Goal: Task Accomplishment & Management: Use online tool/utility

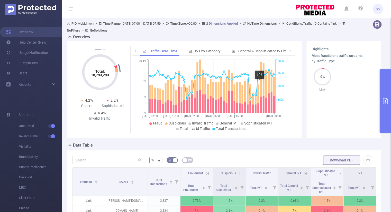
scroll to position [123, 0]
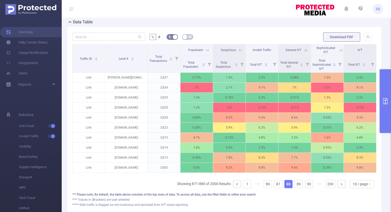
click at [388, 97] on button "primary" at bounding box center [385, 101] width 11 height 64
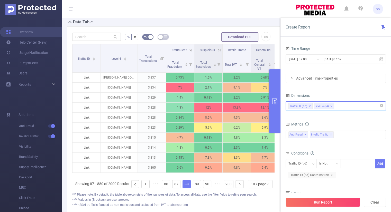
click at [335, 105] on input at bounding box center [336, 106] width 3 height 7
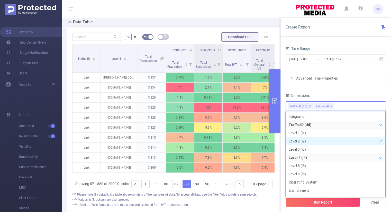
click at [302, 139] on li "Level 2 (l2)" at bounding box center [336, 141] width 100 height 8
click at [352, 106] on icon "icon: close" at bounding box center [353, 106] width 2 height 2
click at [330, 91] on div "Time Range [DATE] 07:00 _ [DATE] 07:59 Advanced Time Properties Dimensions Traf…" at bounding box center [336, 130] width 100 height 170
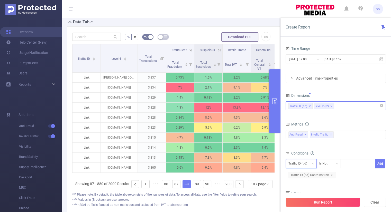
click at [292, 164] on div "Traffic ID (tid)" at bounding box center [299, 164] width 22 height 8
click at [298, 182] on li "Level 2 (l2)" at bounding box center [300, 182] width 31 height 8
click at [333, 162] on div "Is Not" at bounding box center [328, 164] width 19 height 8
click at [323, 180] on li "Is" at bounding box center [333, 182] width 34 height 8
click at [350, 165] on div at bounding box center [358, 164] width 30 height 8
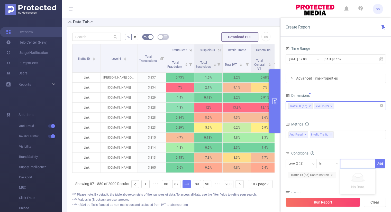
paste input "15639"
type input "15639"
click at [352, 174] on li "15639" at bounding box center [357, 174] width 35 height 8
click at [363, 145] on div "bp_total brand-safety brand_is_solution bp_adult bp_arms bp_crime bp_death_inju…" at bounding box center [336, 137] width 100 height 15
click at [362, 163] on input at bounding box center [362, 164] width 2 height 7
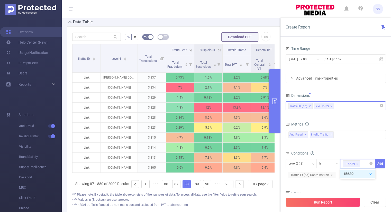
paste input "2572"
type input "2572"
click at [355, 173] on li "2572" at bounding box center [357, 174] width 35 height 8
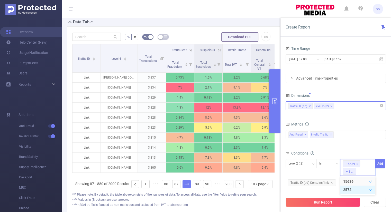
click at [369, 189] on icon "icon: check" at bounding box center [370, 189] width 3 height 3
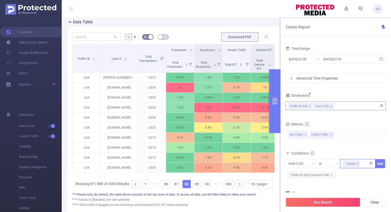
paste input "15630"
type input "15630"
click at [354, 174] on li "15630" at bounding box center [357, 174] width 35 height 8
paste input "2569"
type input "2569"
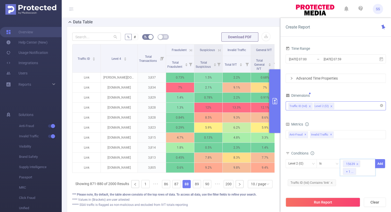
paste input "15627"
type input "15627"
click at [350, 183] on li "15627" at bounding box center [357, 182] width 35 height 8
click at [357, 149] on div "Metrics bp_total brand-safety brand_is_solution bp_adult bp_arms bp_crime bp_de…" at bounding box center [336, 135] width 100 height 29
click at [367, 171] on div "15639 + 2 ..." at bounding box center [357, 167] width 35 height 17
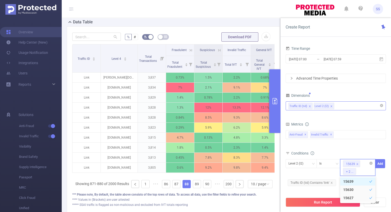
paste input "15621"
type input "15621"
click at [345, 181] on li "15621" at bounding box center [357, 182] width 35 height 8
click at [366, 150] on div "Conditions" at bounding box center [336, 154] width 100 height 8
click at [369, 173] on div "15639 + 3 ..." at bounding box center [357, 167] width 35 height 17
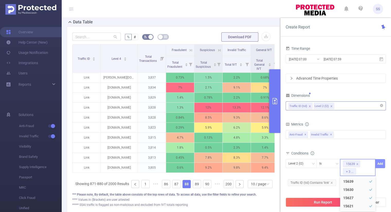
click at [379, 163] on button "Add" at bounding box center [380, 163] width 10 height 9
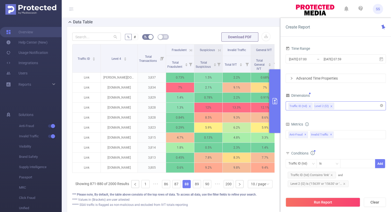
click at [350, 140] on div "bp_total brand-safety brand_is_solution bp_adult bp_arms bp_crime bp_death_inju…" at bounding box center [336, 137] width 100 height 15
click at [335, 58] on input "[DATE] 07:59" at bounding box center [344, 59] width 42 height 7
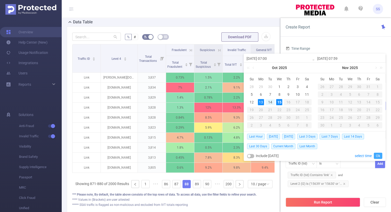
click at [381, 156] on link "Ok" at bounding box center [378, 156] width 8 height 6
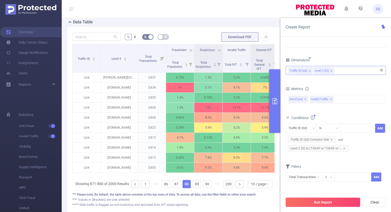
click at [325, 202] on button "Run Report" at bounding box center [323, 202] width 75 height 9
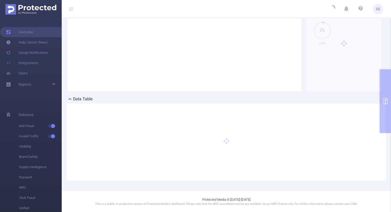
scroll to position [0, 0]
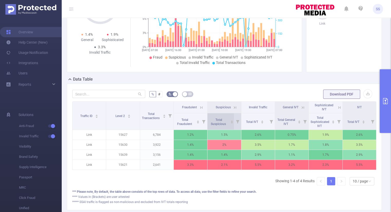
scroll to position [77, 0]
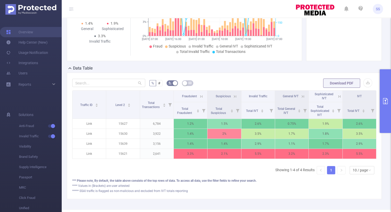
click at [201, 96] on icon at bounding box center [201, 96] width 5 height 5
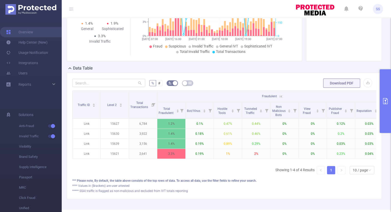
click at [281, 95] on icon at bounding box center [281, 96] width 5 height 5
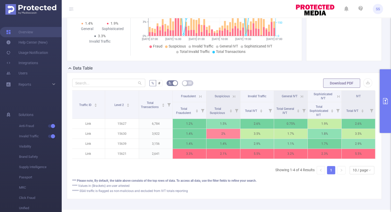
scroll to position [0, 0]
click at [388, 107] on button "primary" at bounding box center [385, 101] width 11 height 64
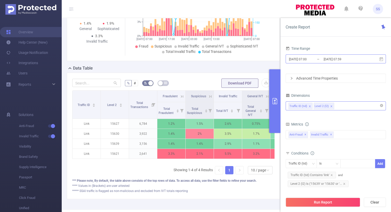
click at [308, 58] on input "[DATE] 07:00" at bounding box center [309, 59] width 42 height 7
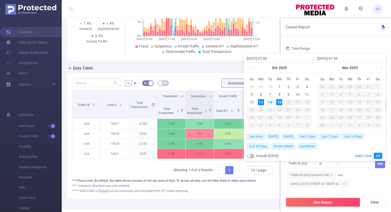
click at [271, 103] on div "14" at bounding box center [270, 102] width 6 height 6
type input "[DATE] 07:00"
type input "[DATE] 07:59"
type input "[DATE] 07:00"
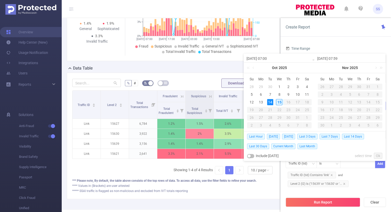
type input "[DATE] 07:59"
click at [381, 155] on link "Ok" at bounding box center [378, 156] width 8 height 6
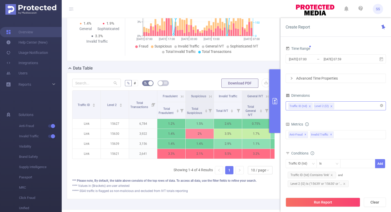
click at [365, 144] on div "bp_total brand-safety brand_is_solution bp_adult bp_arms bp_crime bp_death_inju…" at bounding box center [336, 137] width 100 height 15
click at [337, 204] on button "Run Report" at bounding box center [323, 202] width 75 height 9
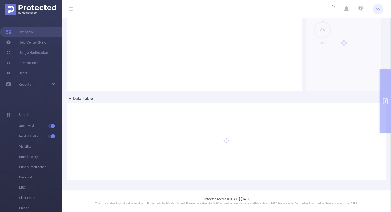
scroll to position [46, 0]
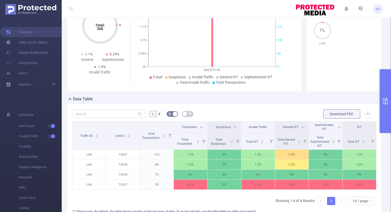
click at [389, 108] on button "primary" at bounding box center [385, 101] width 11 height 64
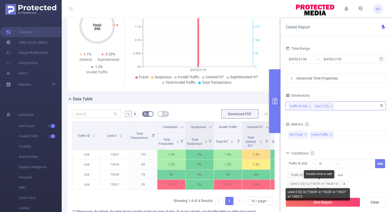
click at [345, 184] on icon "icon: close" at bounding box center [344, 184] width 3 height 3
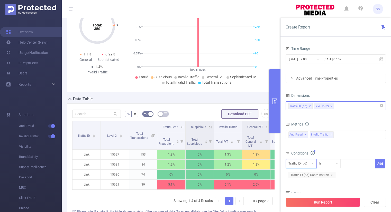
click at [303, 163] on div "Traffic ID (tid)" at bounding box center [299, 164] width 22 height 8
click at [301, 181] on li "Level 2 (l2)" at bounding box center [300, 182] width 31 height 8
click at [351, 164] on div at bounding box center [358, 164] width 30 height 8
click at [348, 146] on div "bp_total brand-safety brand_is_solution bp_adult bp_arms bp_crime bp_death_inju…" at bounding box center [336, 138] width 100 height 18
click at [349, 163] on div at bounding box center [358, 164] width 30 height 8
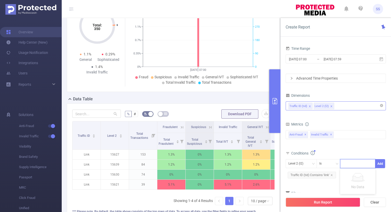
paste input "15957"
type input "15957"
click at [349, 175] on li "15957" at bounding box center [357, 174] width 35 height 8
paste input "15966"
type input "15966"
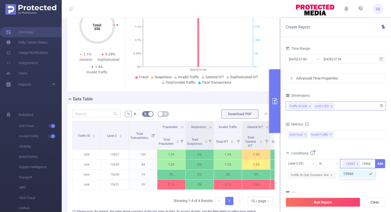
click at [353, 172] on li "15966" at bounding box center [357, 174] width 35 height 8
paste input "15969"
type input "15969"
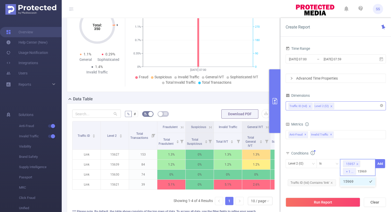
click at [362, 181] on li "15969" at bounding box center [357, 182] width 35 height 8
paste input "15981"
type input "15981"
click at [350, 180] on li "15981" at bounding box center [357, 182] width 35 height 8
paste input "15984"
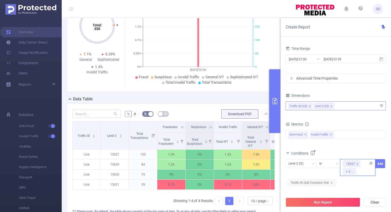
type input "15984"
click at [354, 180] on li "15984" at bounding box center [357, 182] width 35 height 8
paste input "16002"
type input "16002"
click at [356, 180] on li "16002" at bounding box center [357, 182] width 35 height 8
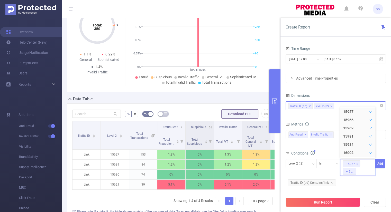
click at [381, 177] on div "Level 2 (l2) Is 15957 + 5 ... Add" at bounding box center [336, 168] width 100 height 19
click at [379, 162] on button "Add" at bounding box center [380, 163] width 10 height 9
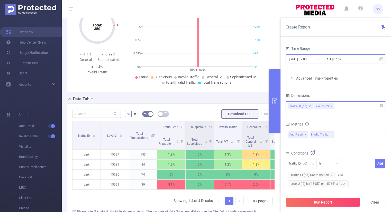
click at [313, 58] on input "[DATE] 07:00" at bounding box center [309, 59] width 42 height 7
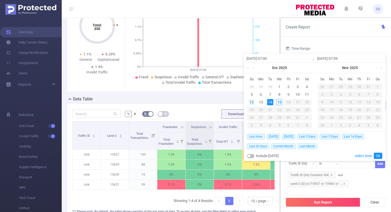
click at [253, 102] on div "12" at bounding box center [252, 102] width 6 height 6
click at [277, 103] on div "15" at bounding box center [279, 102] width 6 height 6
type input "[DATE] 07:00"
type input "[DATE] 07:59"
type input "[DATE] 07:00"
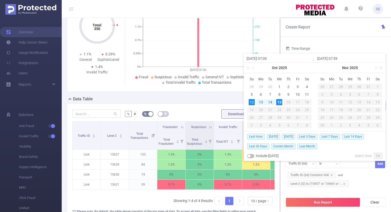
type input "[DATE] 07:59"
click at [378, 156] on link "Ok" at bounding box center [378, 156] width 8 height 6
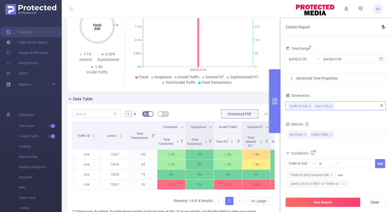
click at [313, 202] on button "Run Report" at bounding box center [323, 202] width 75 height 9
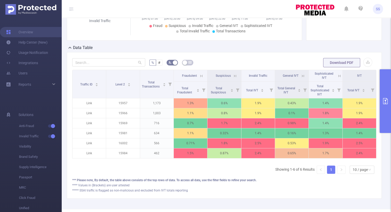
scroll to position [72, 0]
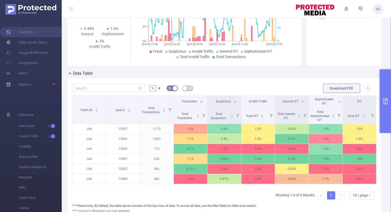
click at [389, 102] on button "primary" at bounding box center [385, 101] width 11 height 64
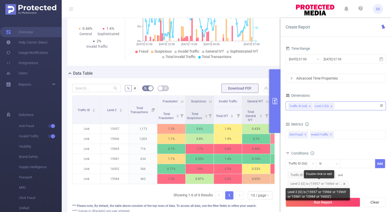
click at [343, 184] on icon "icon: close" at bounding box center [344, 184] width 3 height 3
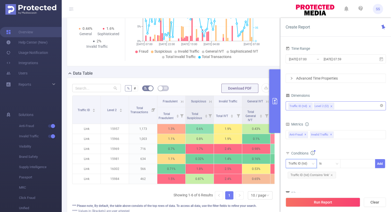
click at [305, 163] on div "Traffic ID (tid)" at bounding box center [299, 164] width 22 height 8
click at [307, 181] on li "Level 2 (l2)" at bounding box center [300, 182] width 31 height 8
click at [346, 150] on div "Conditions" at bounding box center [336, 154] width 100 height 8
click at [351, 164] on div at bounding box center [358, 164] width 30 height 8
paste input "15639"
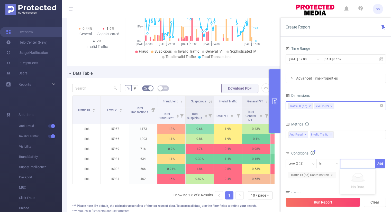
type input "15639"
click at [350, 174] on li "15639" at bounding box center [357, 174] width 35 height 8
paste input "15630"
type input "15630"
click at [348, 175] on li "15630" at bounding box center [357, 174] width 35 height 8
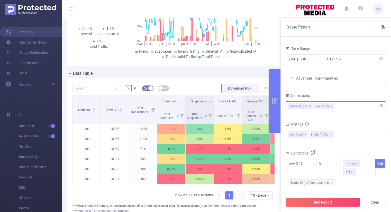
paste input "15627"
type input "15627"
click at [351, 182] on li "15627" at bounding box center [357, 182] width 35 height 8
paste input "15621"
type input "15621"
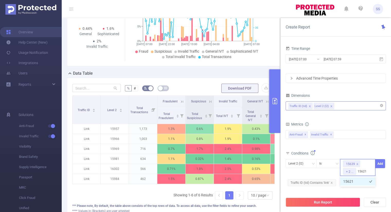
click at [357, 181] on li "15621" at bounding box center [357, 182] width 35 height 8
click at [380, 163] on button "Add" at bounding box center [380, 163] width 10 height 9
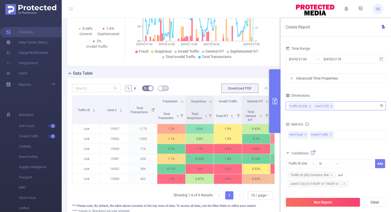
click at [342, 149] on div "Metrics bp_total brand-safety brand_is_solution bp_adult bp_arms bp_crime bp_de…" at bounding box center [336, 135] width 100 height 29
click at [342, 108] on div "Traffic ID (tid) Level 2 (l2)" at bounding box center [335, 106] width 95 height 8
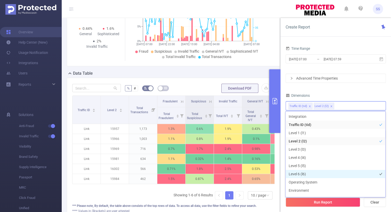
click at [298, 172] on li "Level 6 (l6)" at bounding box center [336, 174] width 100 height 8
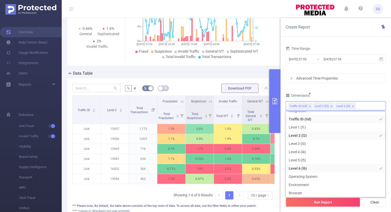
scroll to position [1, 0]
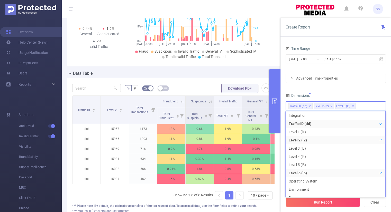
click at [341, 89] on div "Time Range [DATE] 07:00 _ [DATE] 07:59 Advanced Time Properties Dimensions Traf…" at bounding box center [336, 134] width 100 height 179
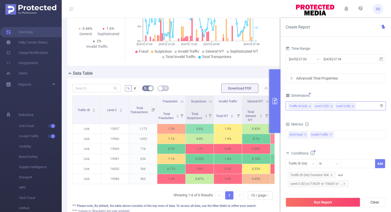
click at [358, 105] on div "Traffic ID (tid) Level 2 (l2) Level 6 (l6)" at bounding box center [335, 106] width 95 height 8
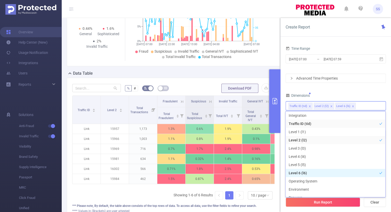
click at [301, 175] on li "Level 6 (l6)" at bounding box center [336, 173] width 100 height 8
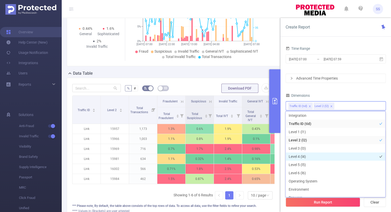
click at [302, 155] on li "Level 4 (l4)" at bounding box center [336, 157] width 100 height 8
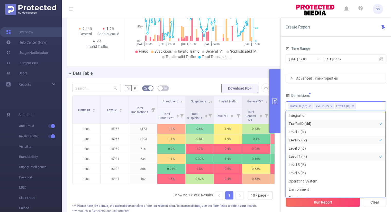
click at [341, 90] on div "Time Range [DATE] 07:00 _ [DATE] 07:59 Advanced Time Properties Dimensions Traf…" at bounding box center [336, 134] width 100 height 179
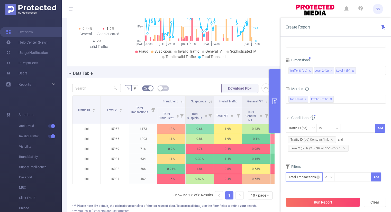
click at [296, 178] on input "text" at bounding box center [304, 177] width 37 height 9
click at [312, 136] on li "Anti-Fraud" at bounding box center [303, 138] width 37 height 8
click at [338, 129] on li "Fraudulent" at bounding box center [336, 130] width 31 height 8
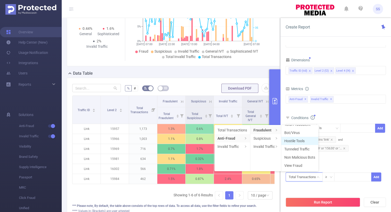
scroll to position [0, 0]
click at [299, 131] on li "Total Fraudulent" at bounding box center [299, 130] width 37 height 8
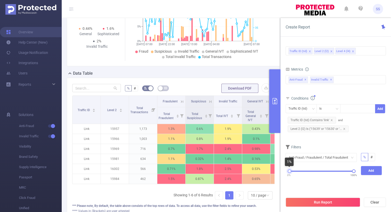
click at [290, 171] on div at bounding box center [290, 172] width 4 height 4
click at [367, 171] on button "Add" at bounding box center [371, 170] width 21 height 9
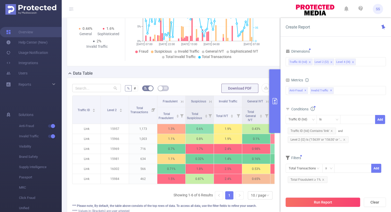
click at [320, 202] on button "Run Report" at bounding box center [323, 202] width 75 height 9
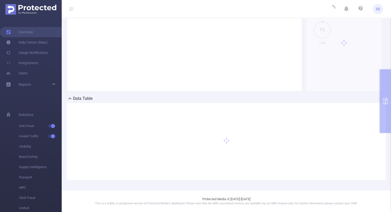
scroll to position [46, 0]
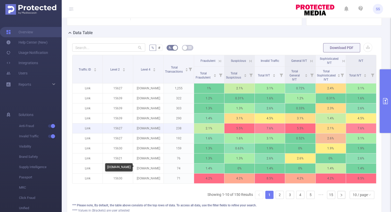
scroll to position [123, 0]
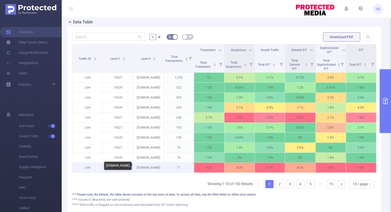
drag, startPoint x: 161, startPoint y: 168, endPoint x: 135, endPoint y: 167, distance: 25.2
click at [135, 167] on p "[DOMAIN_NAME]" at bounding box center [148, 168] width 30 height 10
copy p "[DOMAIN_NAME]"
click at [217, 50] on icon at bounding box center [219, 50] width 5 height 5
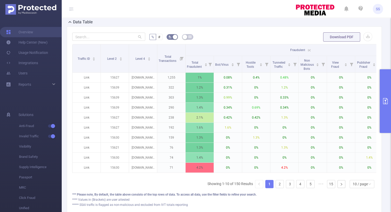
click at [307, 50] on icon at bounding box center [309, 50] width 5 height 5
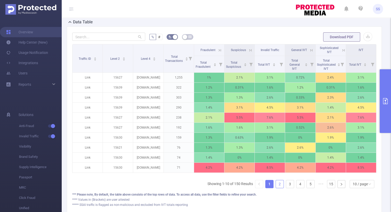
click at [278, 186] on link "2" at bounding box center [280, 184] width 8 height 8
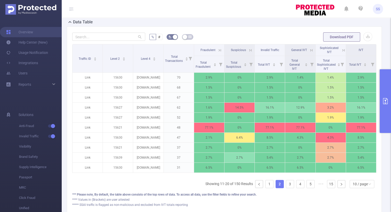
click at [219, 50] on icon at bounding box center [219, 50] width 2 height 2
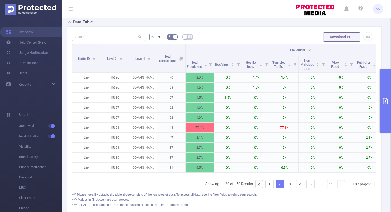
click at [311, 49] on icon at bounding box center [309, 50] width 5 height 5
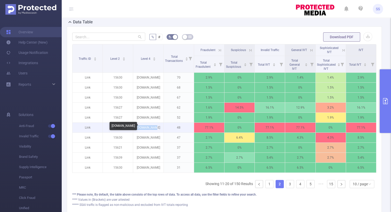
drag, startPoint x: 158, startPoint y: 128, endPoint x: 138, endPoint y: 128, distance: 20.1
click at [138, 128] on p "[DOMAIN_NAME]" at bounding box center [148, 128] width 30 height 10
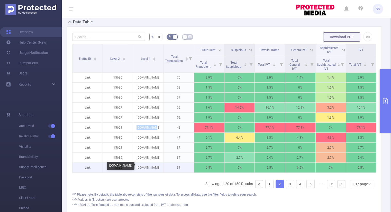
copy p "[DOMAIN_NAME]"
